Goal: Task Accomplishment & Management: Complete application form

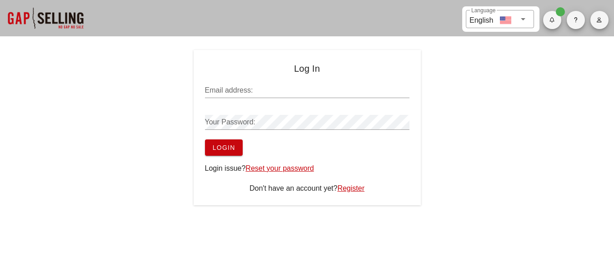
type input "rzamora@rockasphalt.com"
drag, startPoint x: 233, startPoint y: 149, endPoint x: 252, endPoint y: 148, distance: 18.7
click at [234, 148] on span "Login" at bounding box center [223, 147] width 23 height 7
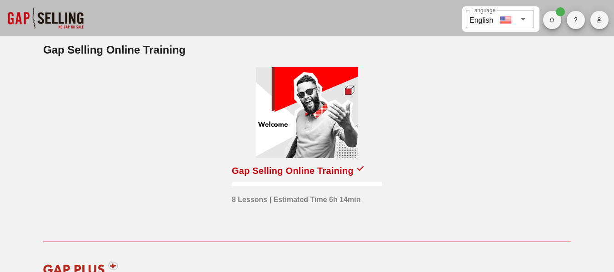
click at [297, 129] on div at bounding box center [307, 112] width 102 height 91
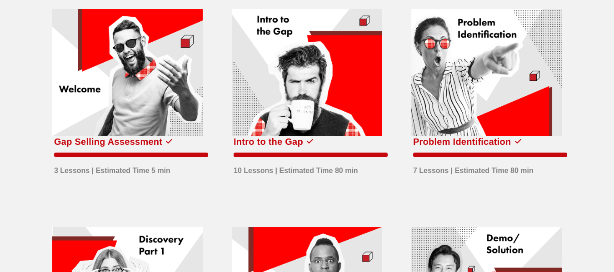
scroll to position [181, 0]
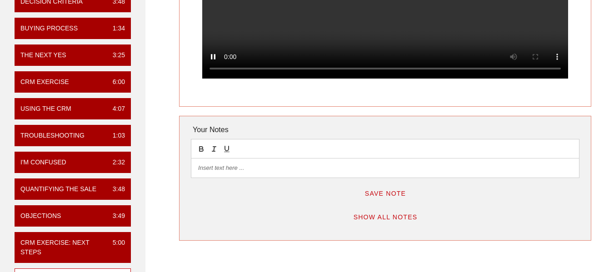
scroll to position [364, 0]
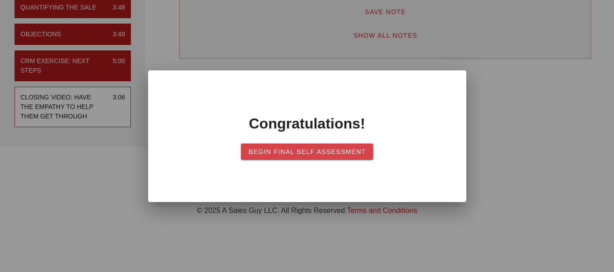
click at [313, 152] on span "Begin Final Self Assessment" at bounding box center [307, 151] width 118 height 7
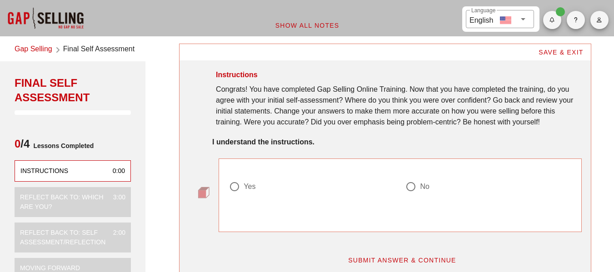
click at [252, 188] on div "Yes" at bounding box center [250, 186] width 12 height 9
radio input "true"
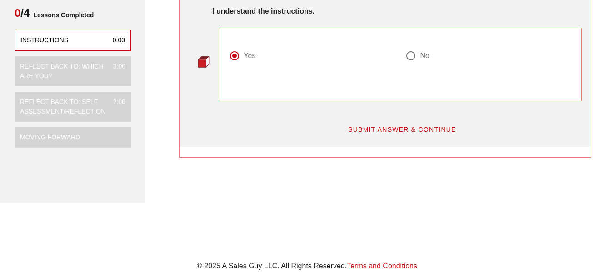
scroll to position [91, 0]
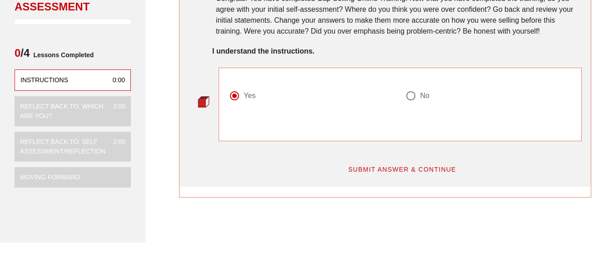
click at [394, 165] on button "SUBMIT ANSWER & CONTINUE" at bounding box center [402, 169] width 123 height 16
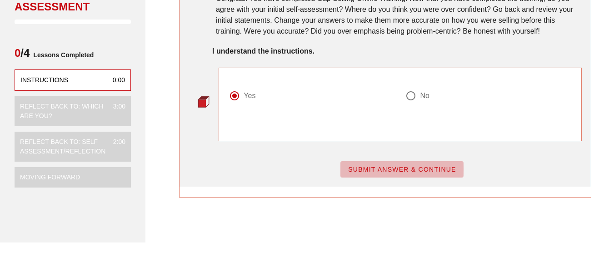
scroll to position [0, 0]
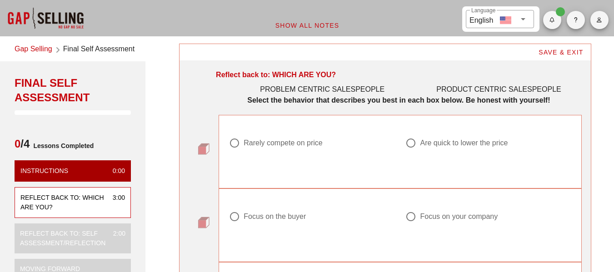
click at [313, 144] on div "Rarely compete on price" at bounding box center [283, 143] width 79 height 9
radio input "true"
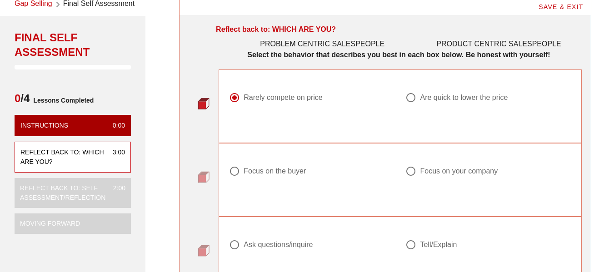
click at [281, 172] on div "Focus on the buyer" at bounding box center [275, 171] width 62 height 9
radio input "true"
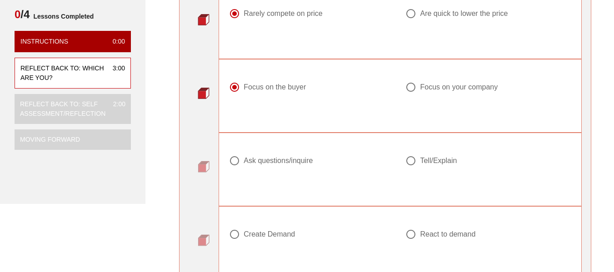
scroll to position [136, 0]
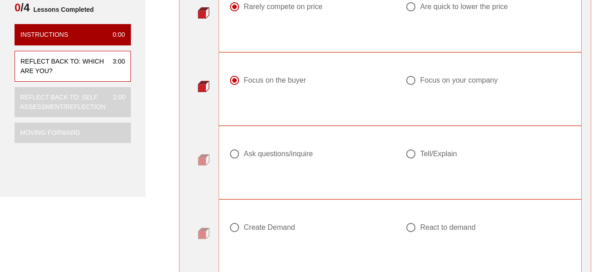
click at [303, 156] on div "Ask questions/inquire" at bounding box center [278, 154] width 69 height 9
radio input "true"
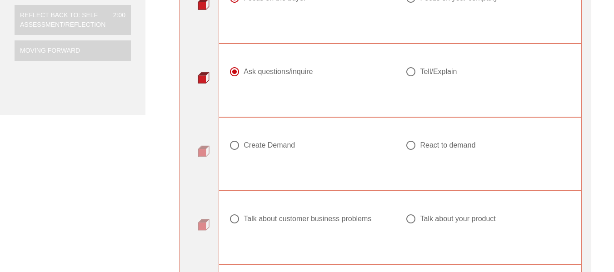
scroll to position [227, 0]
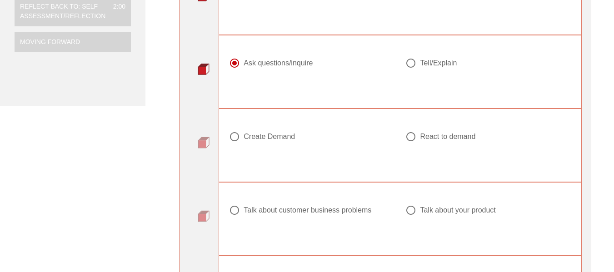
click at [287, 137] on div "Create Demand" at bounding box center [269, 136] width 51 height 9
radio input "true"
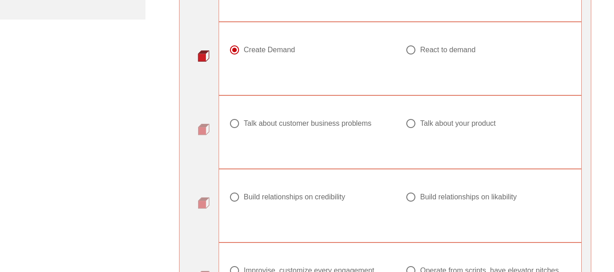
scroll to position [318, 0]
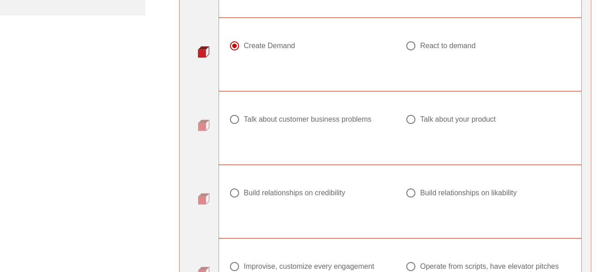
click at [355, 122] on div "Talk about customer business problems" at bounding box center [308, 119] width 128 height 9
radio input "true"
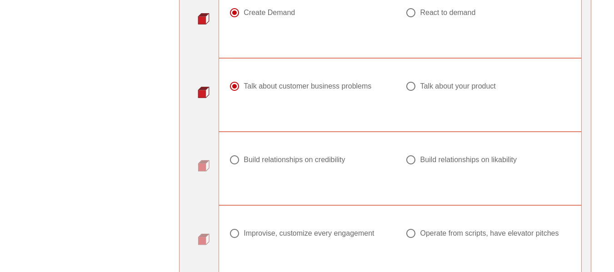
scroll to position [409, 0]
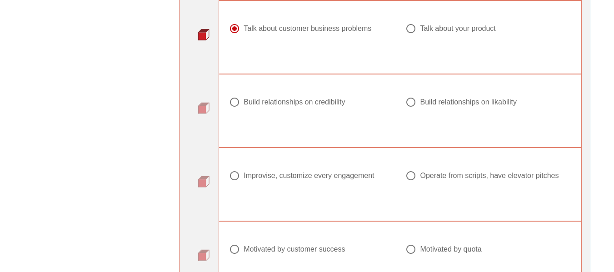
click at [323, 102] on div "Build relationships on credibility" at bounding box center [294, 102] width 101 height 9
radio input "true"
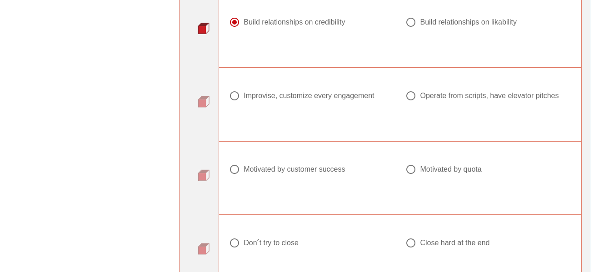
scroll to position [500, 0]
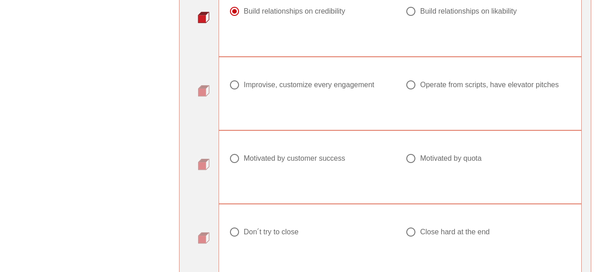
click at [289, 87] on div "Improvise, customize every engagement" at bounding box center [309, 85] width 131 height 9
radio input "true"
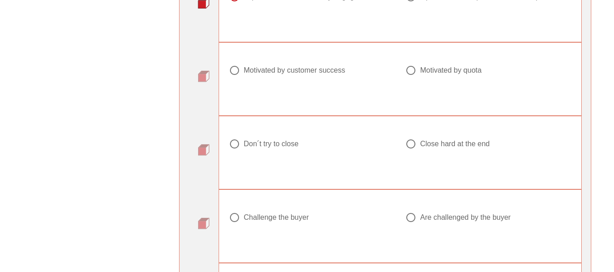
scroll to position [591, 0]
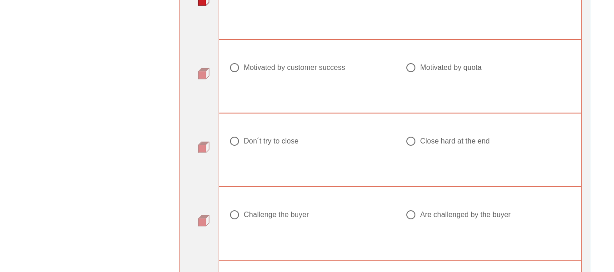
click at [311, 69] on div "Motivated by customer success" at bounding box center [294, 67] width 101 height 9
radio input "true"
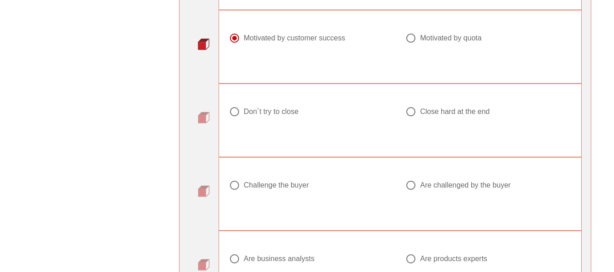
scroll to position [637, 0]
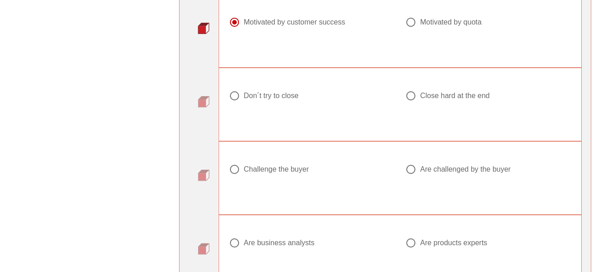
click at [286, 97] on div "Don ́t try to close" at bounding box center [271, 95] width 55 height 9
radio input "true"
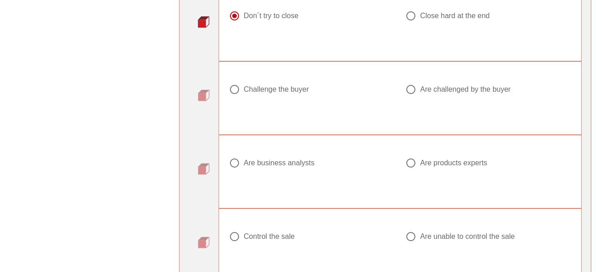
scroll to position [728, 0]
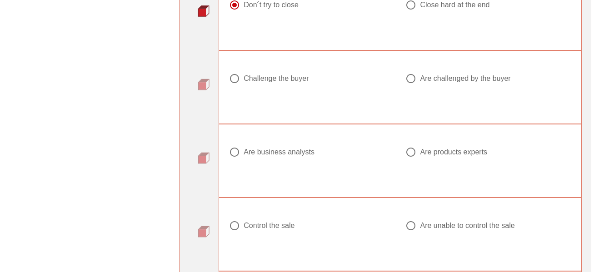
click at [286, 76] on div "Challenge the buyer" at bounding box center [276, 78] width 65 height 9
radio input "true"
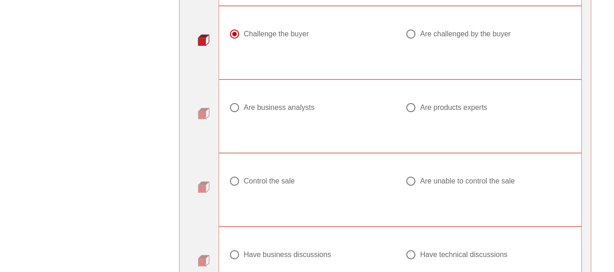
scroll to position [773, 0]
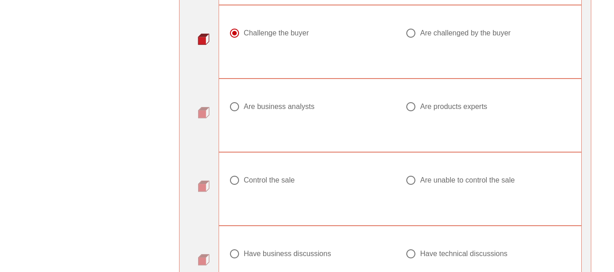
click at [290, 110] on div "Are business analysts" at bounding box center [279, 106] width 71 height 9
radio input "true"
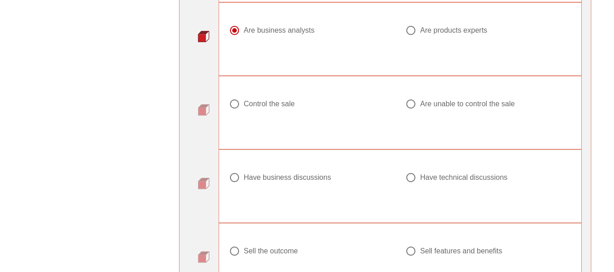
scroll to position [864, 0]
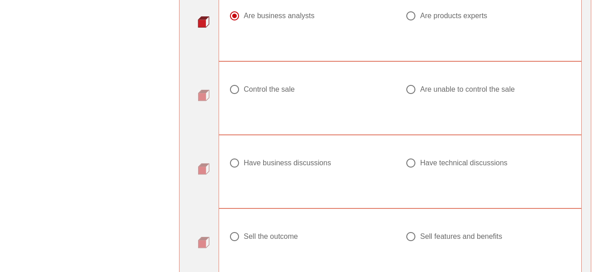
click at [285, 91] on div "Control the sale" at bounding box center [269, 89] width 51 height 9
radio input "true"
click at [288, 163] on div "Have business discussions" at bounding box center [287, 163] width 87 height 9
radio input "true"
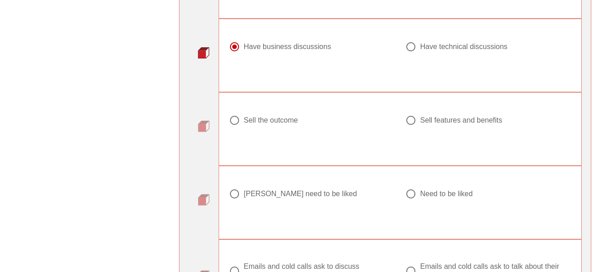
scroll to position [1001, 0]
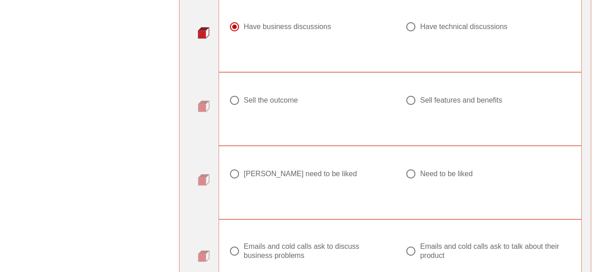
click at [276, 101] on div "Sell the outcome" at bounding box center [271, 100] width 54 height 9
radio input "true"
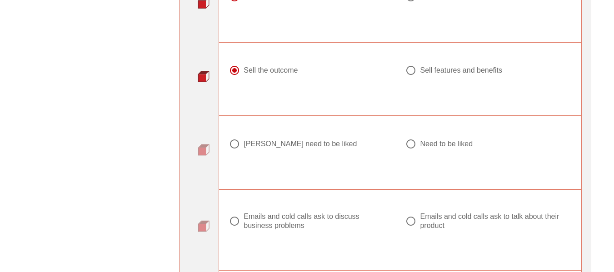
scroll to position [1046, 0]
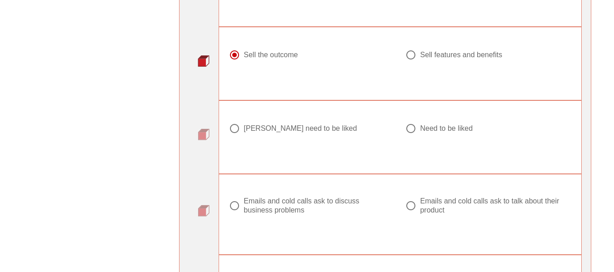
click at [273, 130] on div "Don ́t need to be liked" at bounding box center [300, 128] width 113 height 9
radio input "true"
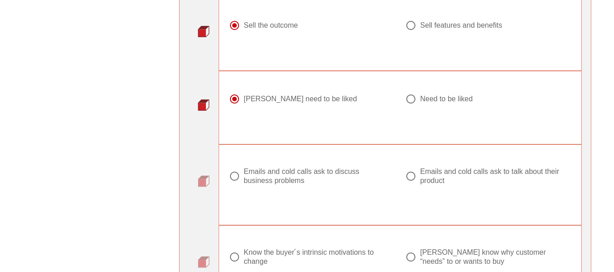
scroll to position [1092, 0]
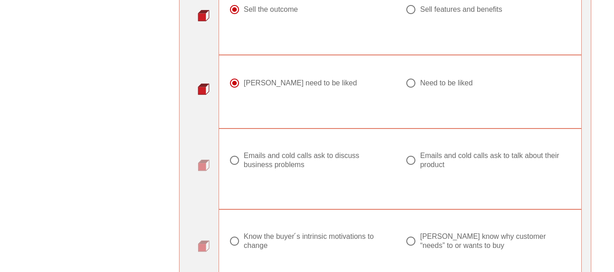
click at [286, 161] on div "Emails and cold calls ask to discuss business problems" at bounding box center [316, 160] width 144 height 18
radio input "true"
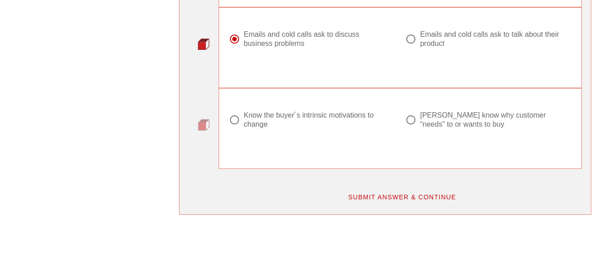
scroll to position [1228, 0]
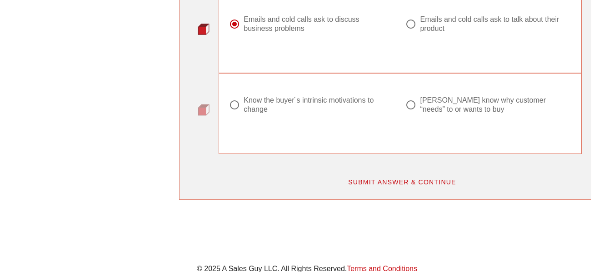
click at [263, 110] on div "Know the buyer ́s intrinsic motivations to change" at bounding box center [316, 105] width 144 height 18
radio input "true"
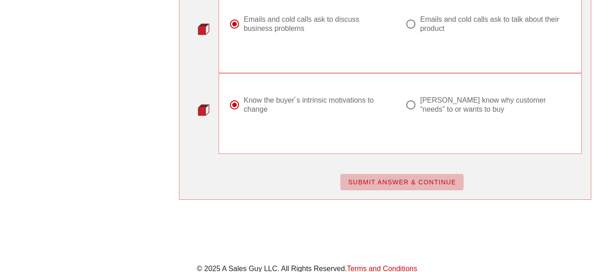
click at [373, 184] on span "SUBMIT ANSWER & CONTINUE" at bounding box center [402, 182] width 109 height 7
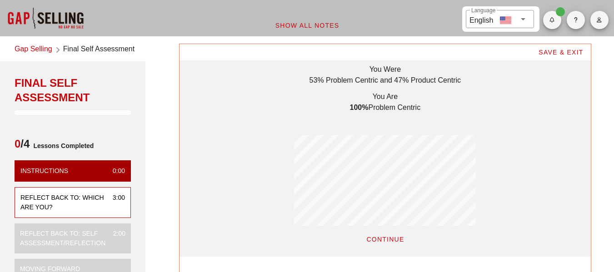
scroll to position [45, 0]
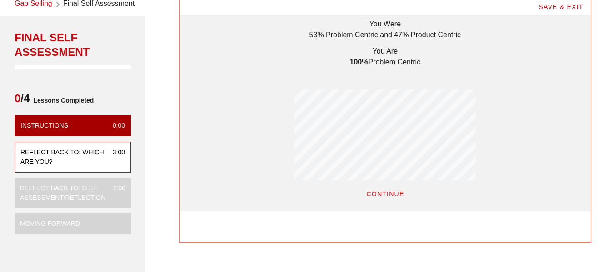
click at [394, 191] on span "CONTINUE" at bounding box center [385, 194] width 38 height 7
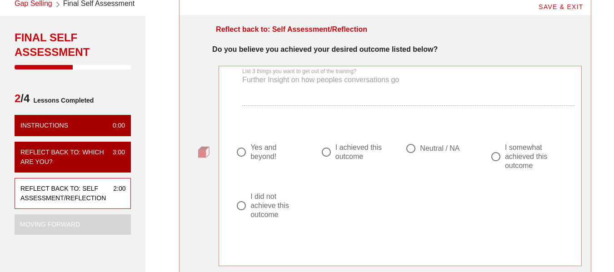
scroll to position [91, 0]
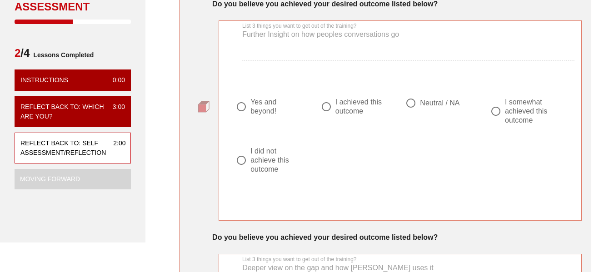
click at [268, 109] on div "Yes and beyond!" at bounding box center [277, 107] width 52 height 18
click at [367, 113] on div "I achieved this outcome" at bounding box center [362, 107] width 52 height 18
radio input "false"
radio input "true"
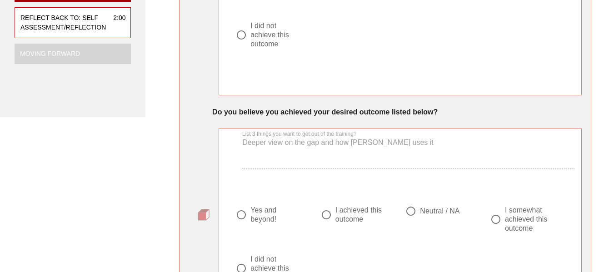
scroll to position [273, 0]
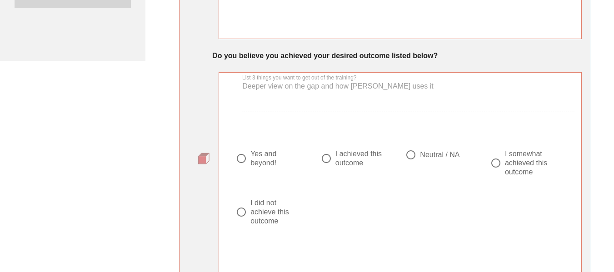
click at [335, 157] on div "I achieved this outcome" at bounding box center [354, 159] width 67 height 18
radio input "true"
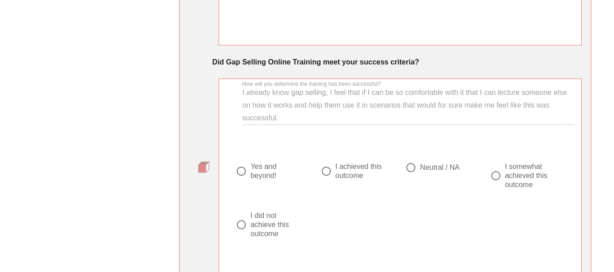
scroll to position [546, 0]
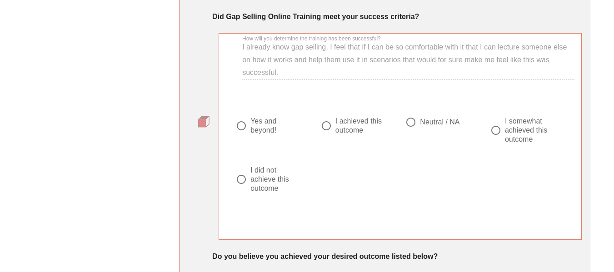
click at [265, 128] on div "Yes and beyond!" at bounding box center [277, 126] width 52 height 18
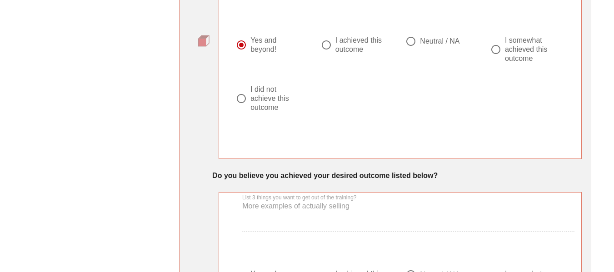
scroll to position [637, 0]
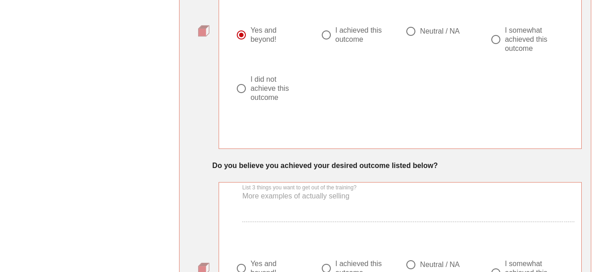
click at [337, 38] on div "I achieved this outcome" at bounding box center [362, 35] width 52 height 18
radio input "false"
radio input "true"
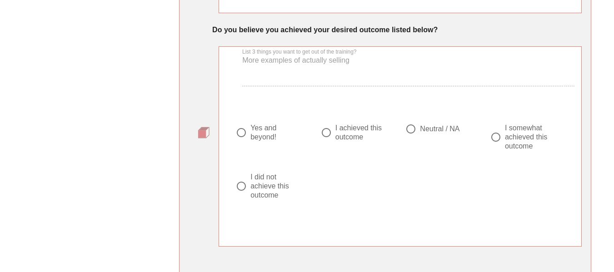
scroll to position [773, 0]
click at [340, 136] on div "I achieved this outcome" at bounding box center [362, 132] width 52 height 18
radio input "true"
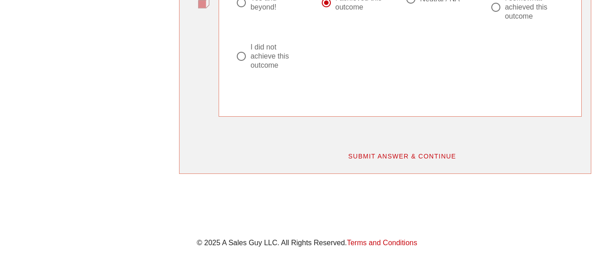
scroll to position [946, 0]
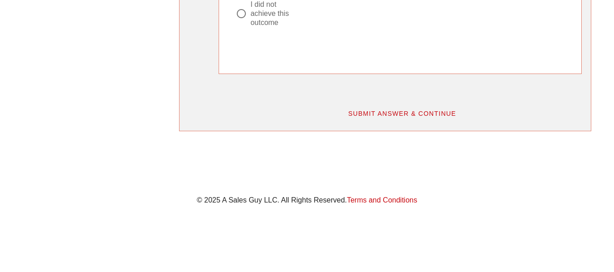
click at [432, 116] on span "SUBMIT ANSWER & CONTINUE" at bounding box center [402, 113] width 109 height 7
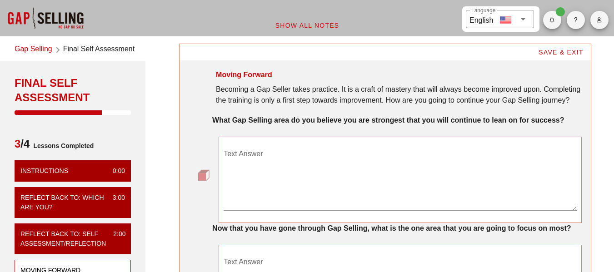
click at [388, 161] on textarea "Text Answer" at bounding box center [400, 179] width 353 height 64
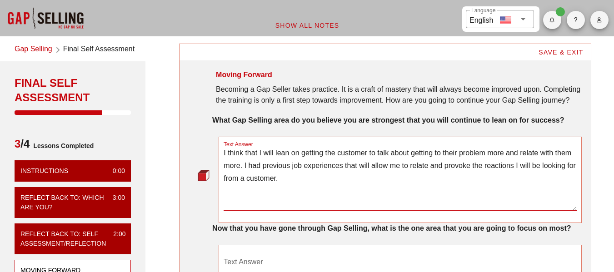
scroll to position [136, 0]
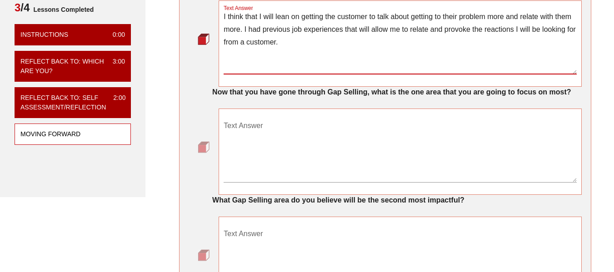
type textarea "I think that I will lean on getting the customer to talk about getting to their…"
click at [387, 161] on textarea "Text Answer" at bounding box center [400, 151] width 353 height 64
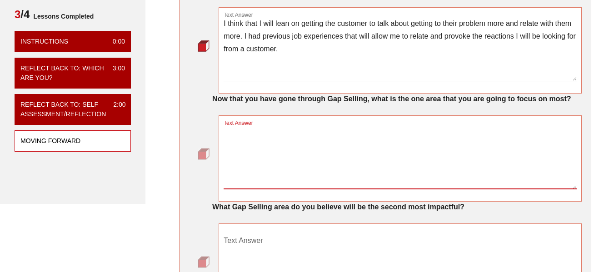
scroll to position [91, 0]
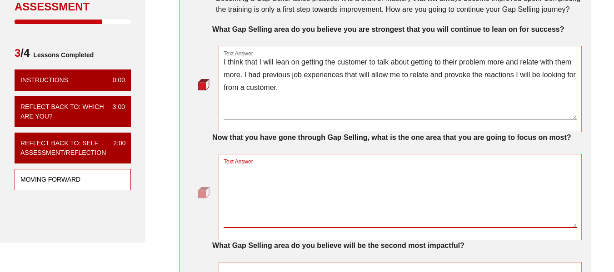
click at [336, 187] on textarea "Text Answer" at bounding box center [400, 196] width 353 height 64
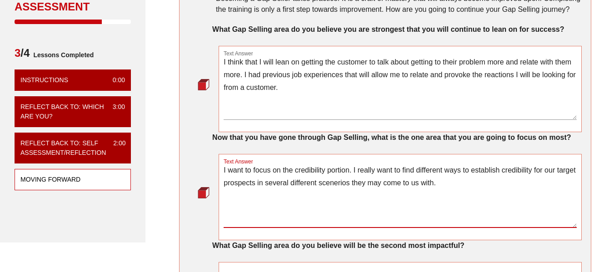
click at [342, 184] on textarea "I want to focus on the credibility portion. I really want to find different way…" at bounding box center [400, 196] width 353 height 64
click at [343, 186] on textarea "I want to focus on the credibility portion. I really want to find different way…" at bounding box center [400, 196] width 353 height 64
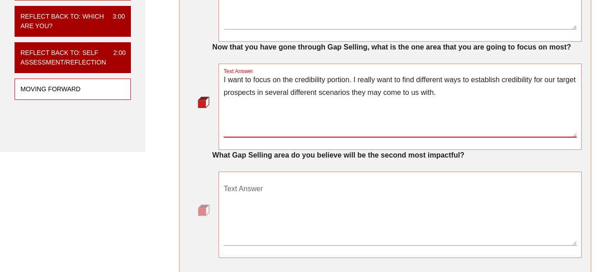
scroll to position [182, 0]
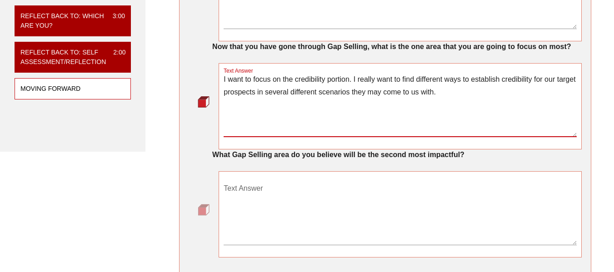
type textarea "I want to focus on the credibility portion. I really want to find different way…"
click at [453, 207] on textarea "Text Answer" at bounding box center [400, 213] width 353 height 64
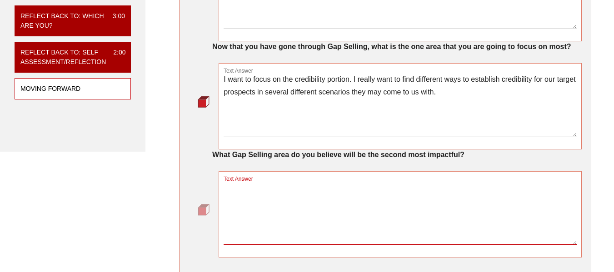
scroll to position [227, 0]
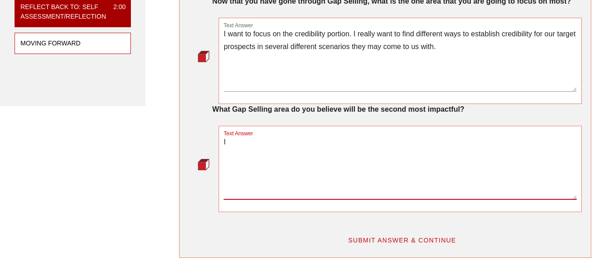
type textarea "I"
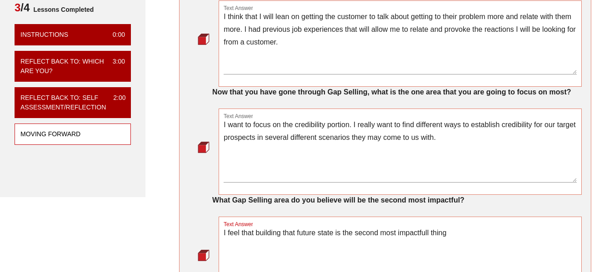
scroll to position [91, 0]
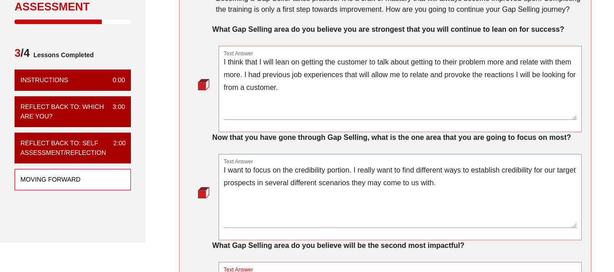
type textarea "I feel that building that future state is the second most impactfull thing"
click at [408, 101] on textarea "I think that I will lean on getting the customer to talk about getting to their…" at bounding box center [400, 88] width 353 height 64
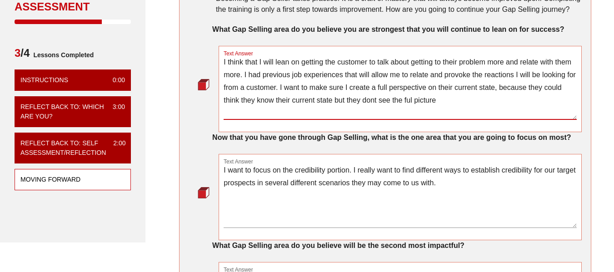
click at [408, 101] on textarea "I think that I will lean on getting the customer to talk about getting to their…" at bounding box center [400, 88] width 353 height 64
click at [441, 97] on textarea "I think that I will lean on getting the customer to talk about getting to their…" at bounding box center [400, 88] width 353 height 64
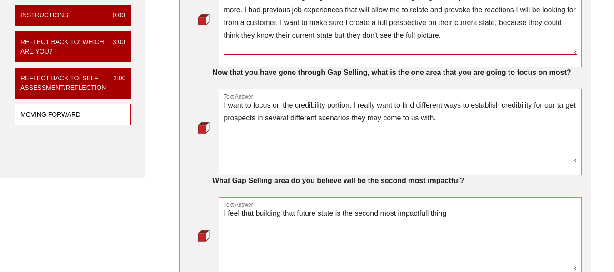
scroll to position [273, 0]
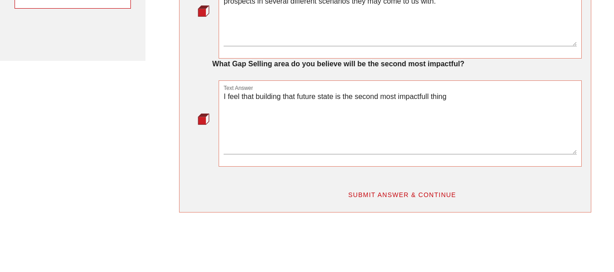
type textarea "I think that I will lean on getting the customer to talk about getting to their…"
click at [462, 91] on textarea "I feel that building that future state is the second most impactful thing" at bounding box center [400, 123] width 353 height 64
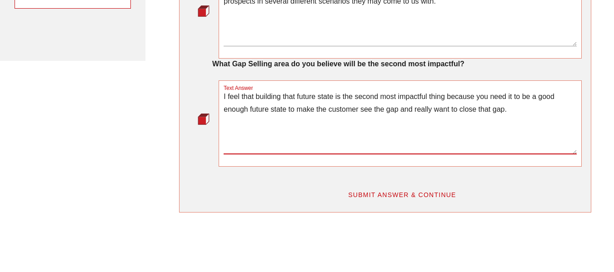
type textarea "I feel that building that future state is the second most impactful thing becau…"
click at [402, 197] on span "SUBMIT ANSWER & CONTINUE" at bounding box center [402, 194] width 109 height 7
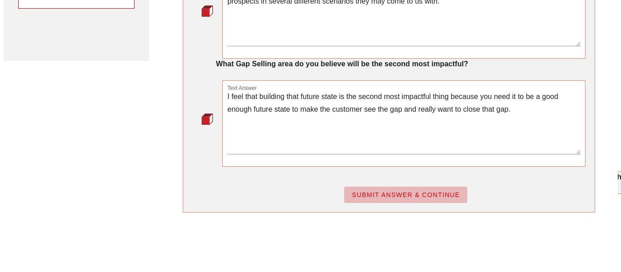
scroll to position [0, 0]
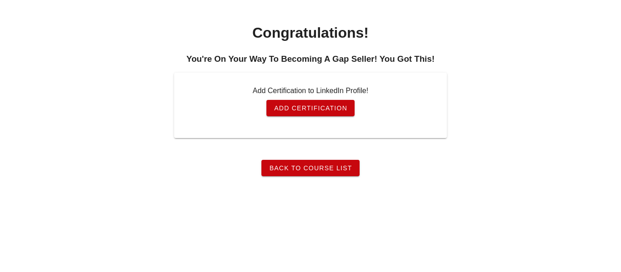
click at [340, 166] on span "Back To Course List" at bounding box center [310, 168] width 83 height 7
